Goal: Book appointment/travel/reservation

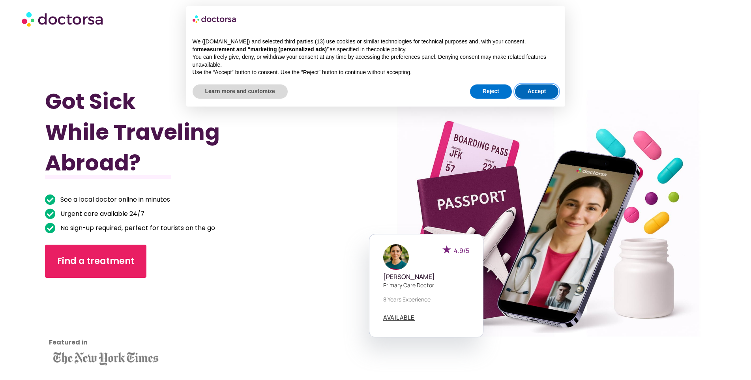
click at [542, 94] on button "Accept" at bounding box center [537, 92] width 44 height 14
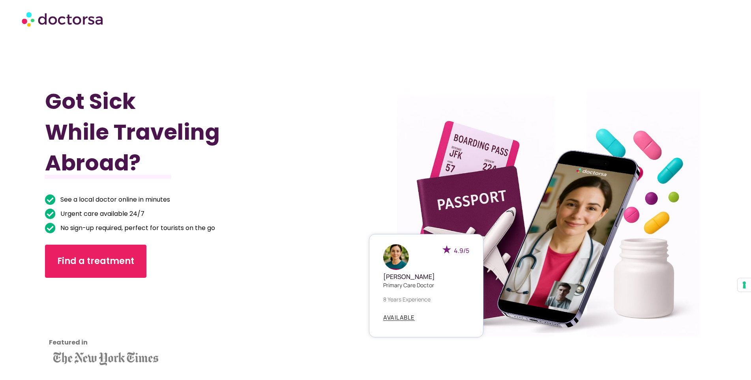
drag, startPoint x: 533, startPoint y: 241, endPoint x: 483, endPoint y: 272, distance: 59.3
drag, startPoint x: 483, startPoint y: 272, endPoint x: 333, endPoint y: 218, distance: 159.0
click at [333, 218] on div "Got Sick While Traveling Abroad? See a local doctor online in minutes Urgent ca…" at bounding box center [210, 228] width 330 height 380
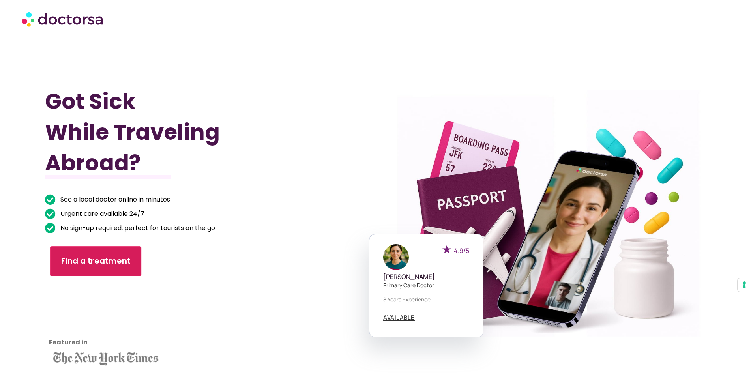
click at [127, 257] on span "Find a treatment" at bounding box center [95, 261] width 69 height 11
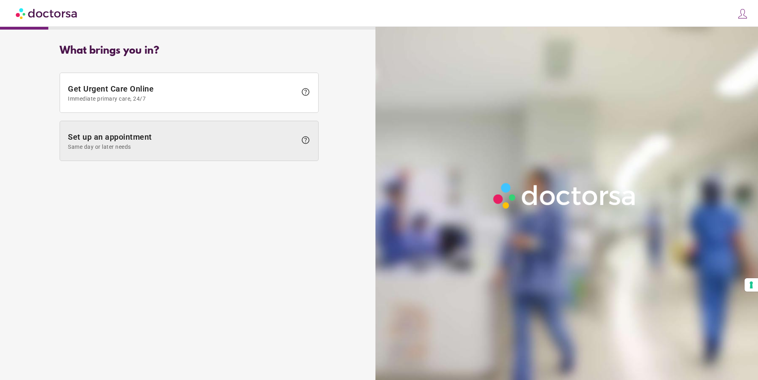
click at [225, 143] on span "Set up an appointment Same day or later needs" at bounding box center [182, 141] width 229 height 18
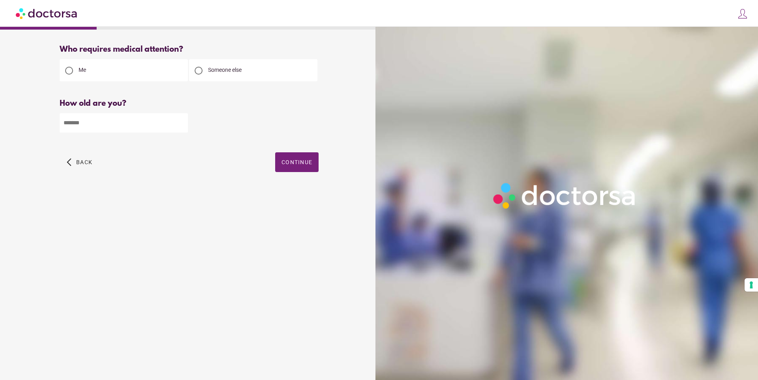
click at [225, 143] on div "Please enter your age" at bounding box center [189, 140] width 259 height 10
click at [31, 14] on img at bounding box center [47, 13] width 62 height 18
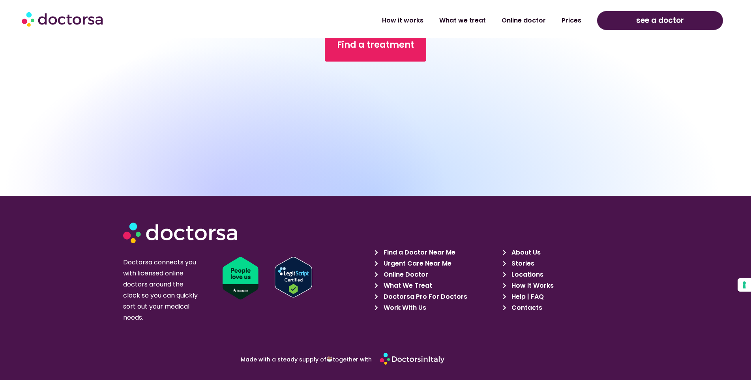
scroll to position [2764, 0]
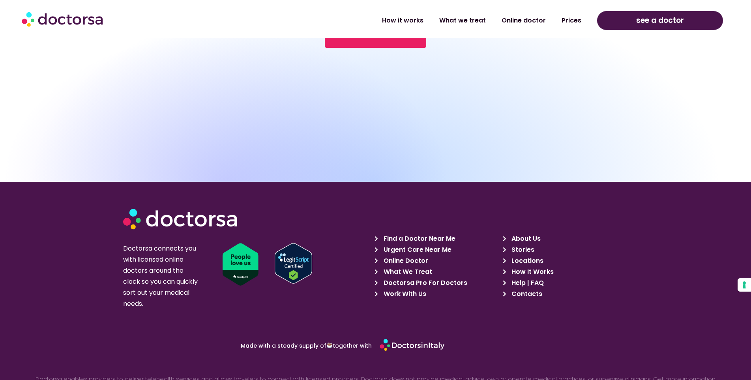
click at [524, 261] on span "Locations" at bounding box center [527, 260] width 34 height 11
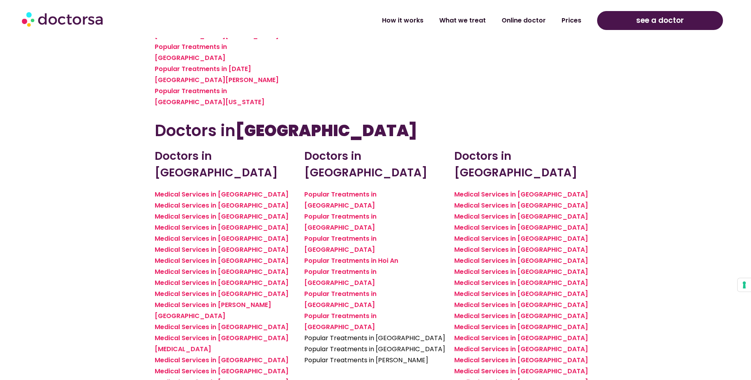
scroll to position [2725, 0]
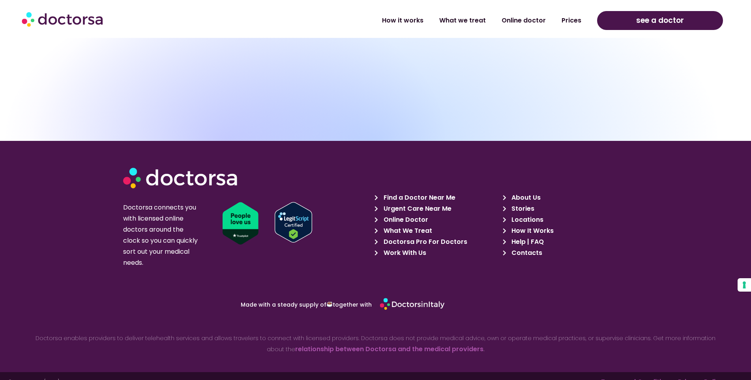
scroll to position [2817, 0]
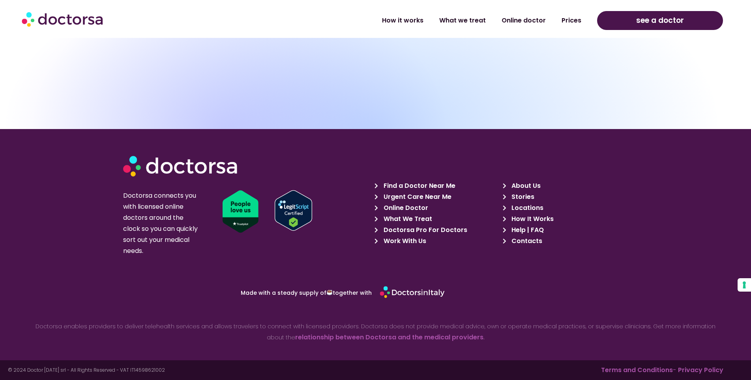
click at [517, 208] on span "Locations" at bounding box center [527, 208] width 34 height 11
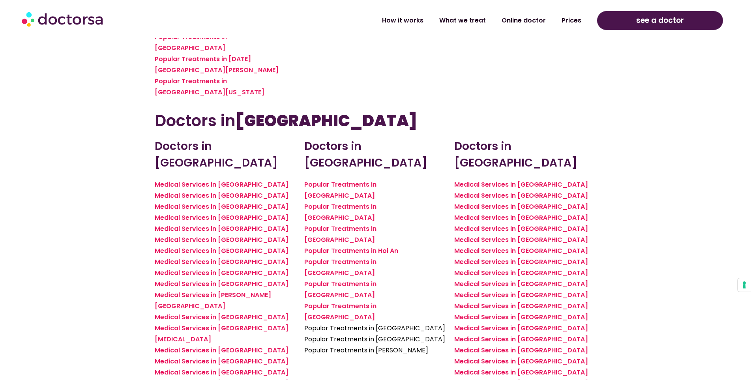
scroll to position [2742, 0]
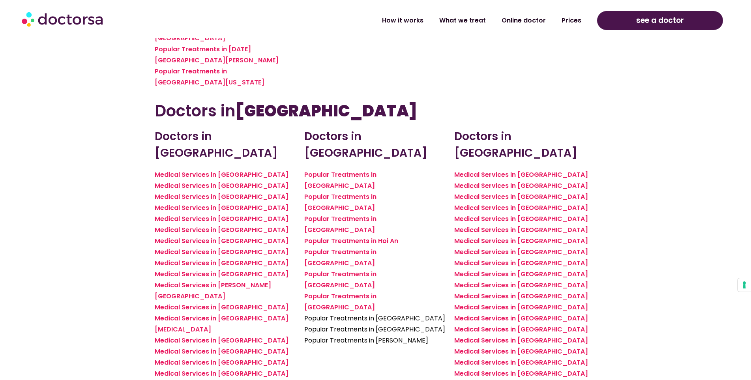
click at [638, 23] on link "see a doctor" at bounding box center [660, 20] width 126 height 19
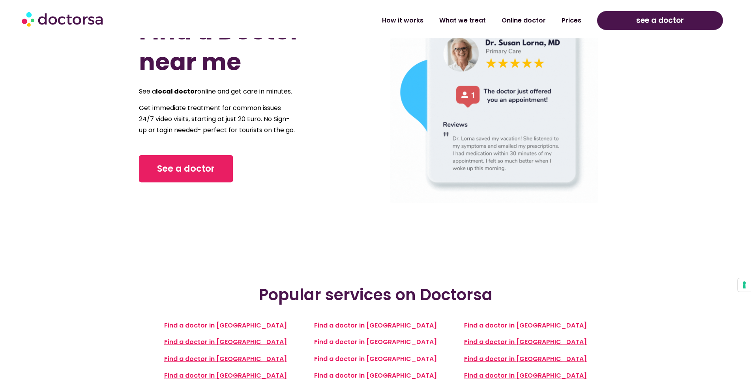
scroll to position [39, 0]
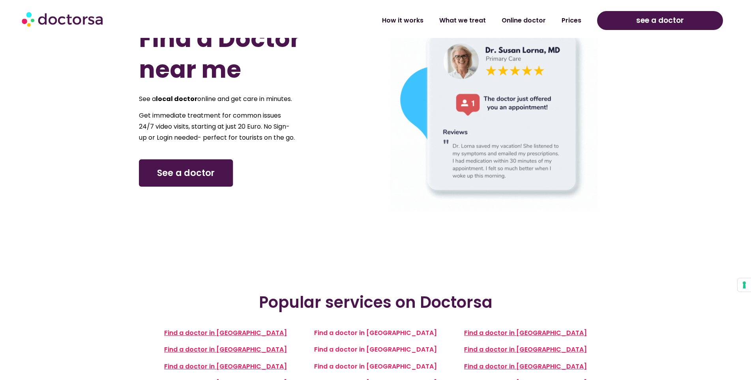
click at [205, 187] on link "See a doctor" at bounding box center [186, 173] width 94 height 27
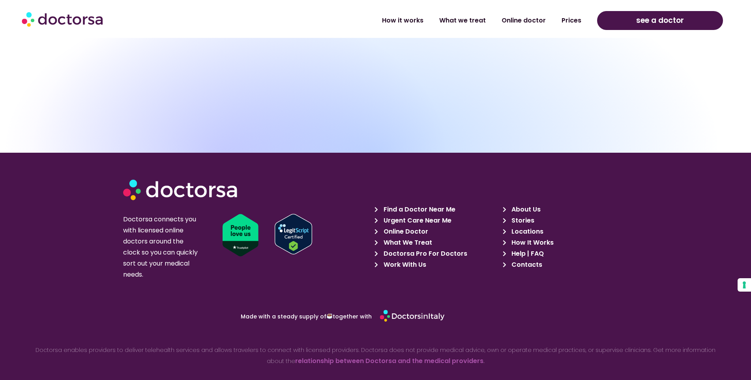
scroll to position [671, 0]
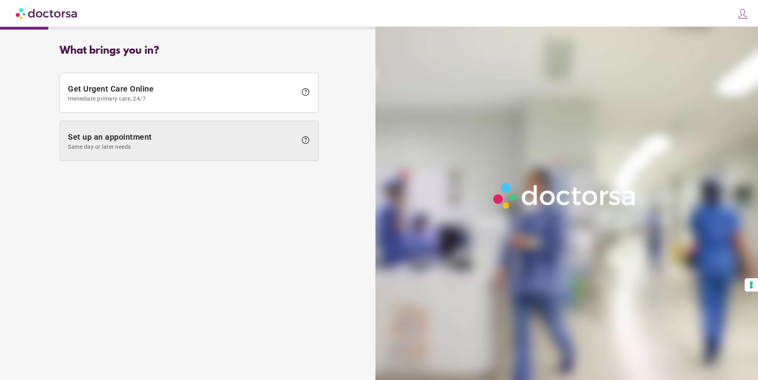
click at [308, 143] on span "help" at bounding box center [305, 139] width 9 height 9
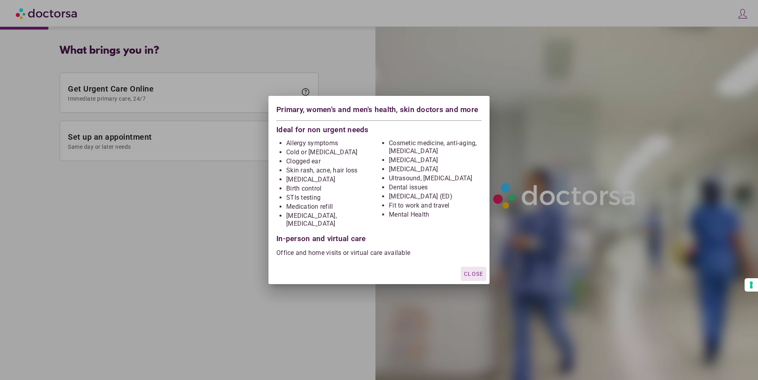
click at [471, 271] on span "Close" at bounding box center [473, 274] width 19 height 6
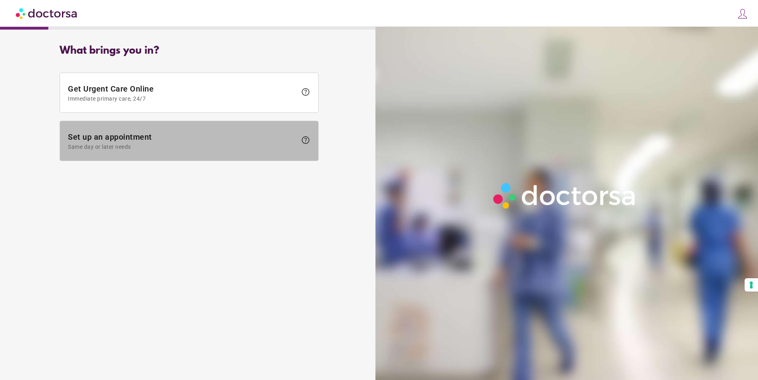
click at [206, 141] on span "Set up an appointment Same day or later needs" at bounding box center [182, 141] width 229 height 18
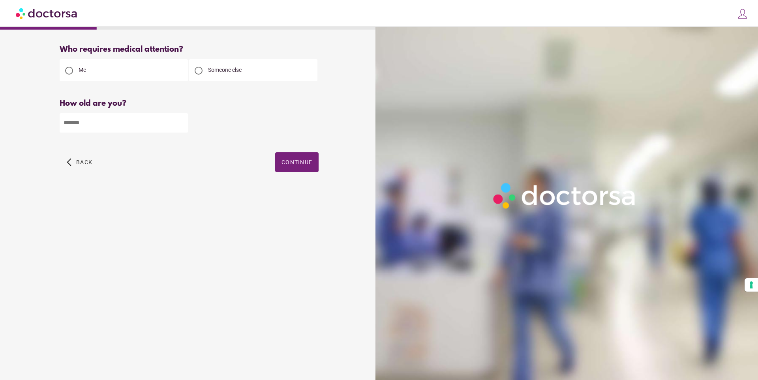
click at [101, 125] on input "number" at bounding box center [124, 122] width 128 height 19
type input "**"
click at [296, 163] on span "Continue" at bounding box center [297, 162] width 31 height 6
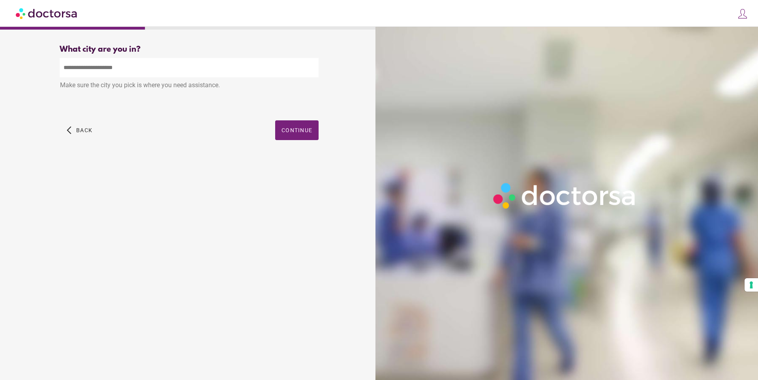
click at [133, 68] on input "text" at bounding box center [189, 67] width 259 height 19
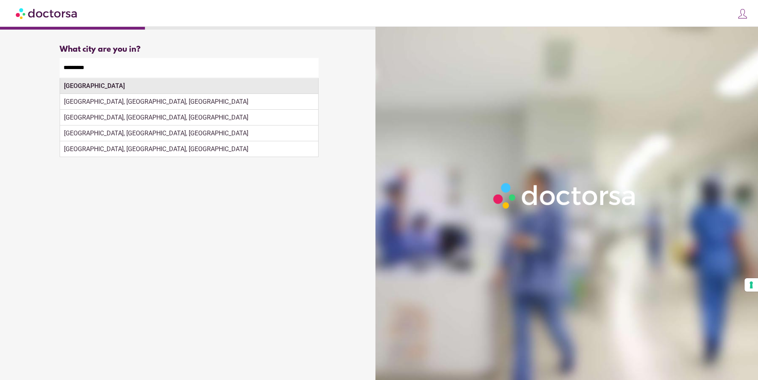
click at [124, 88] on div "[GEOGRAPHIC_DATA]" at bounding box center [189, 86] width 258 height 16
type input "*********"
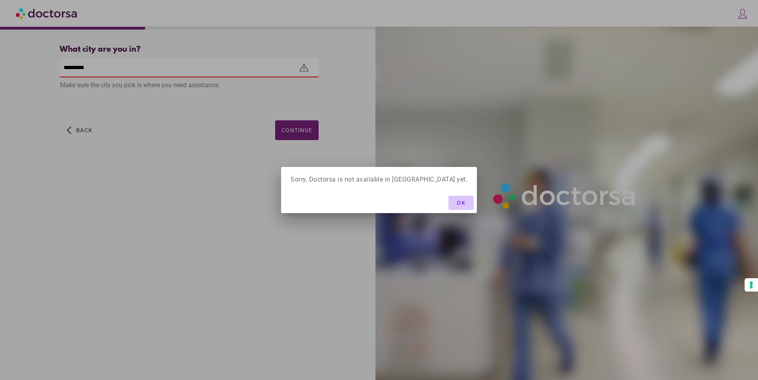
click at [457, 203] on span "OK" at bounding box center [461, 203] width 9 height 6
